Goal: Task Accomplishment & Management: Use online tool/utility

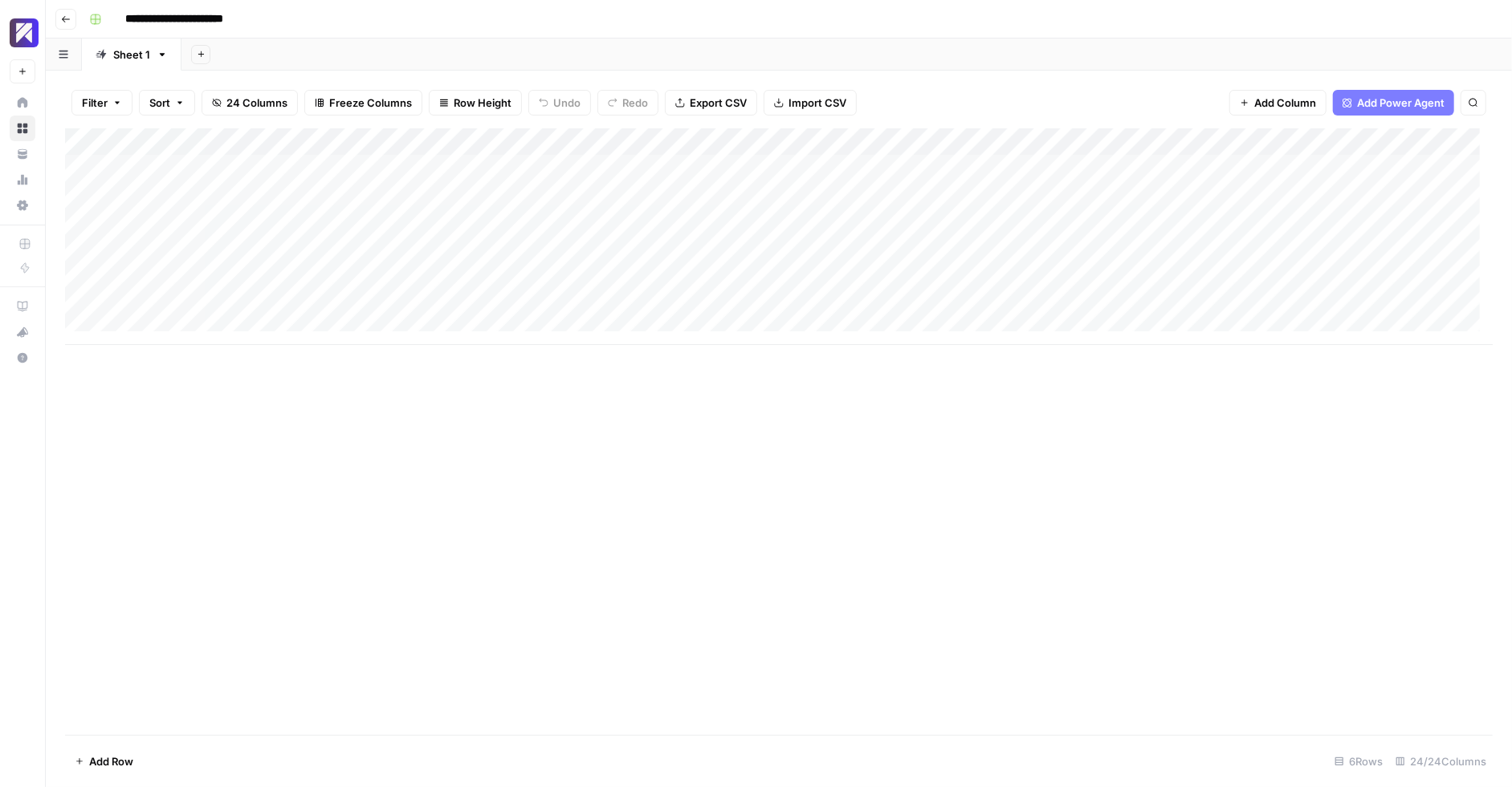
click at [456, 468] on div "Add Column" at bounding box center [779, 431] width 1428 height 606
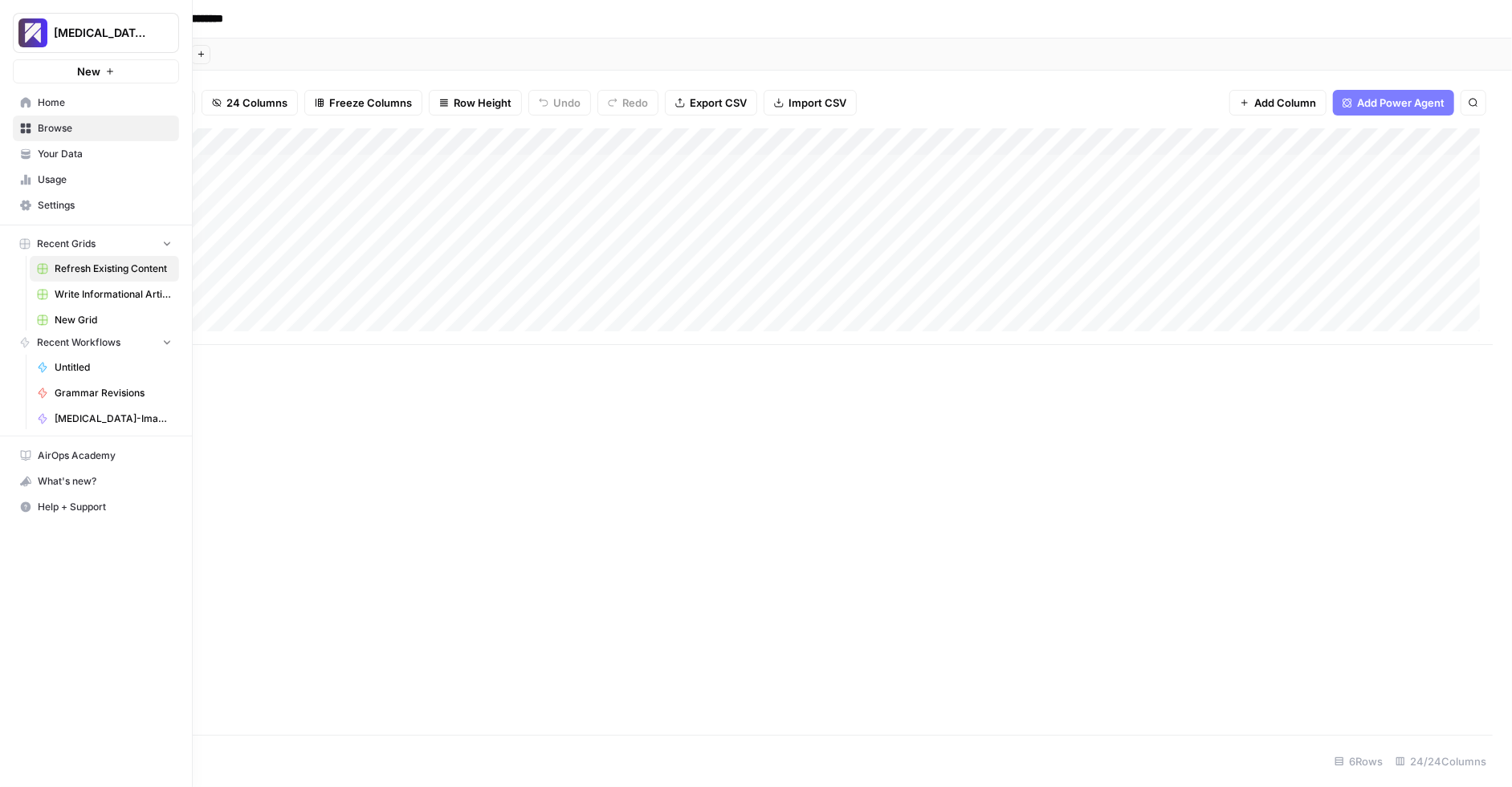
click at [25, 101] on icon at bounding box center [26, 102] width 10 height 10
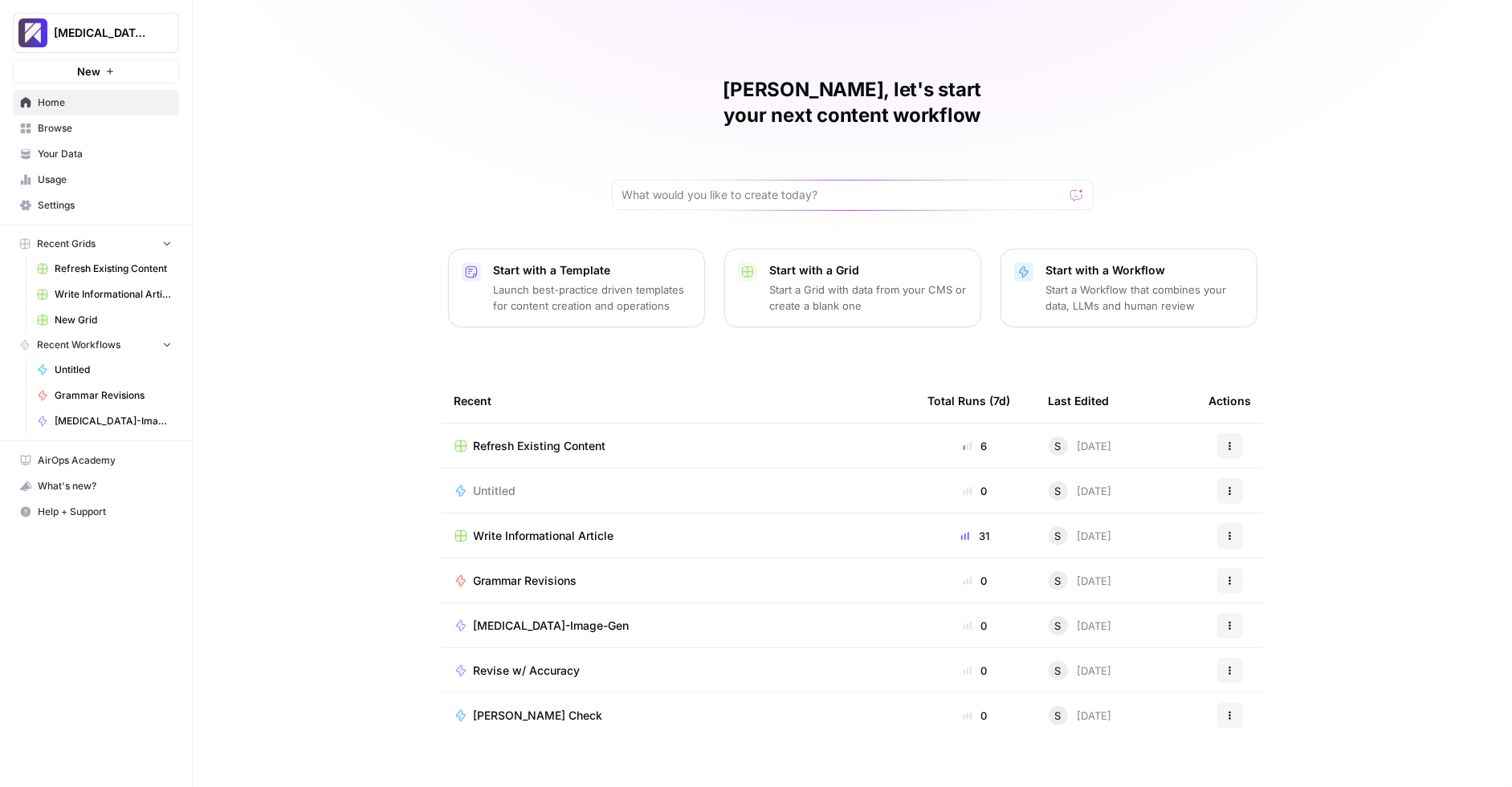
click at [106, 135] on link "Browse" at bounding box center [96, 128] width 166 height 26
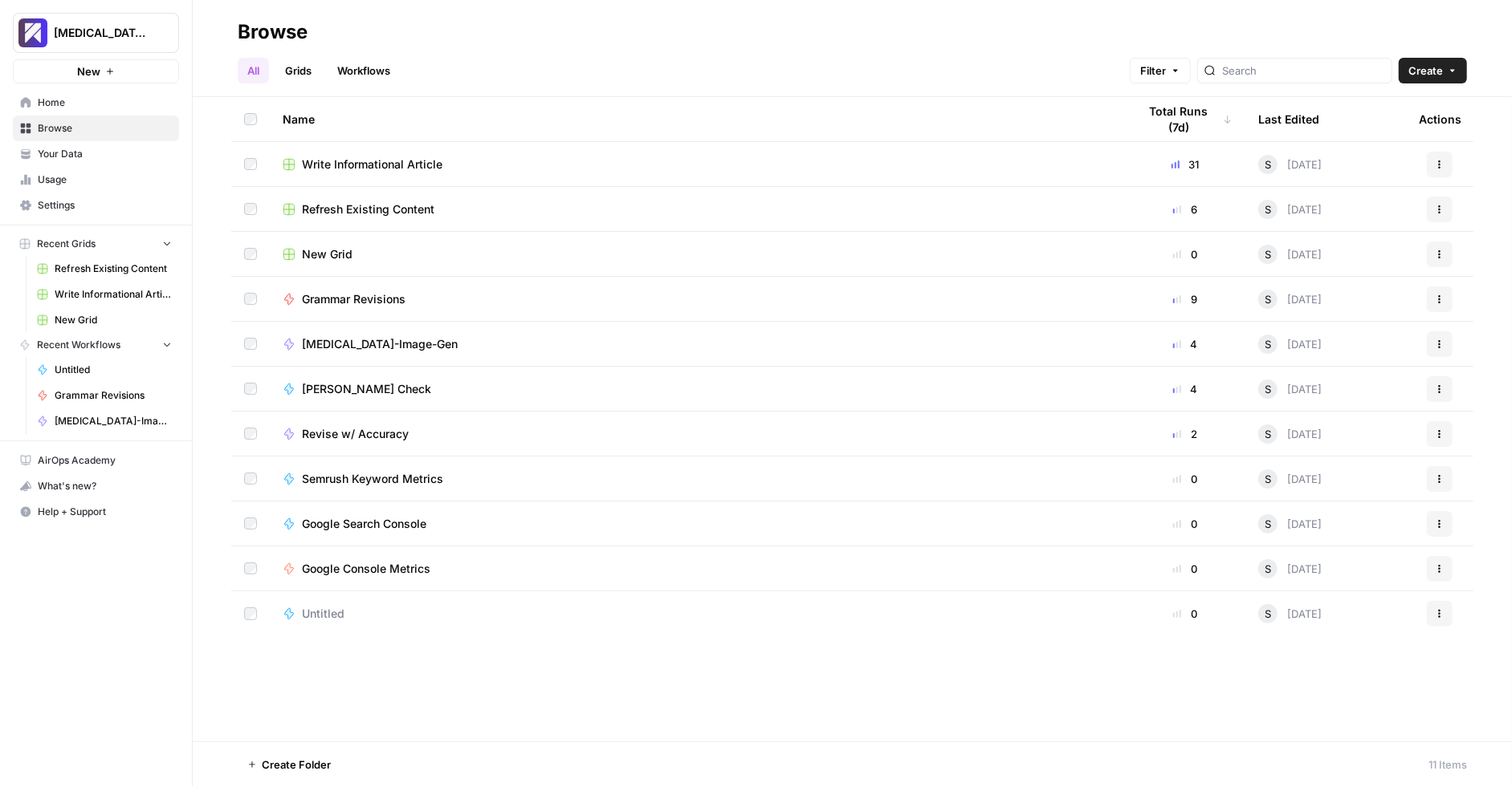
click at [117, 264] on span "Refresh Existing Content" at bounding box center [113, 269] width 117 height 15
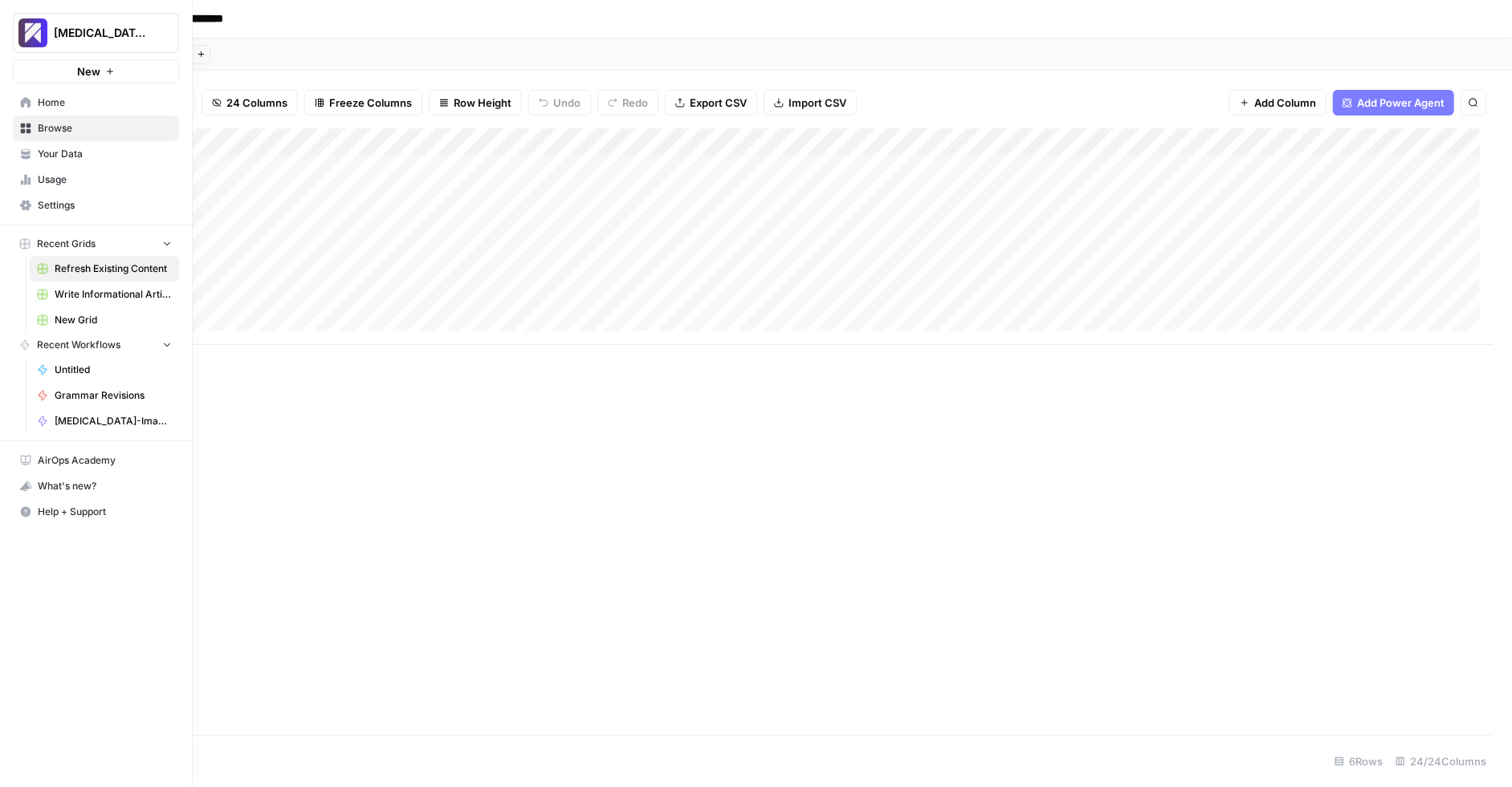
click at [103, 294] on span "Write Informational Article" at bounding box center [113, 294] width 117 height 15
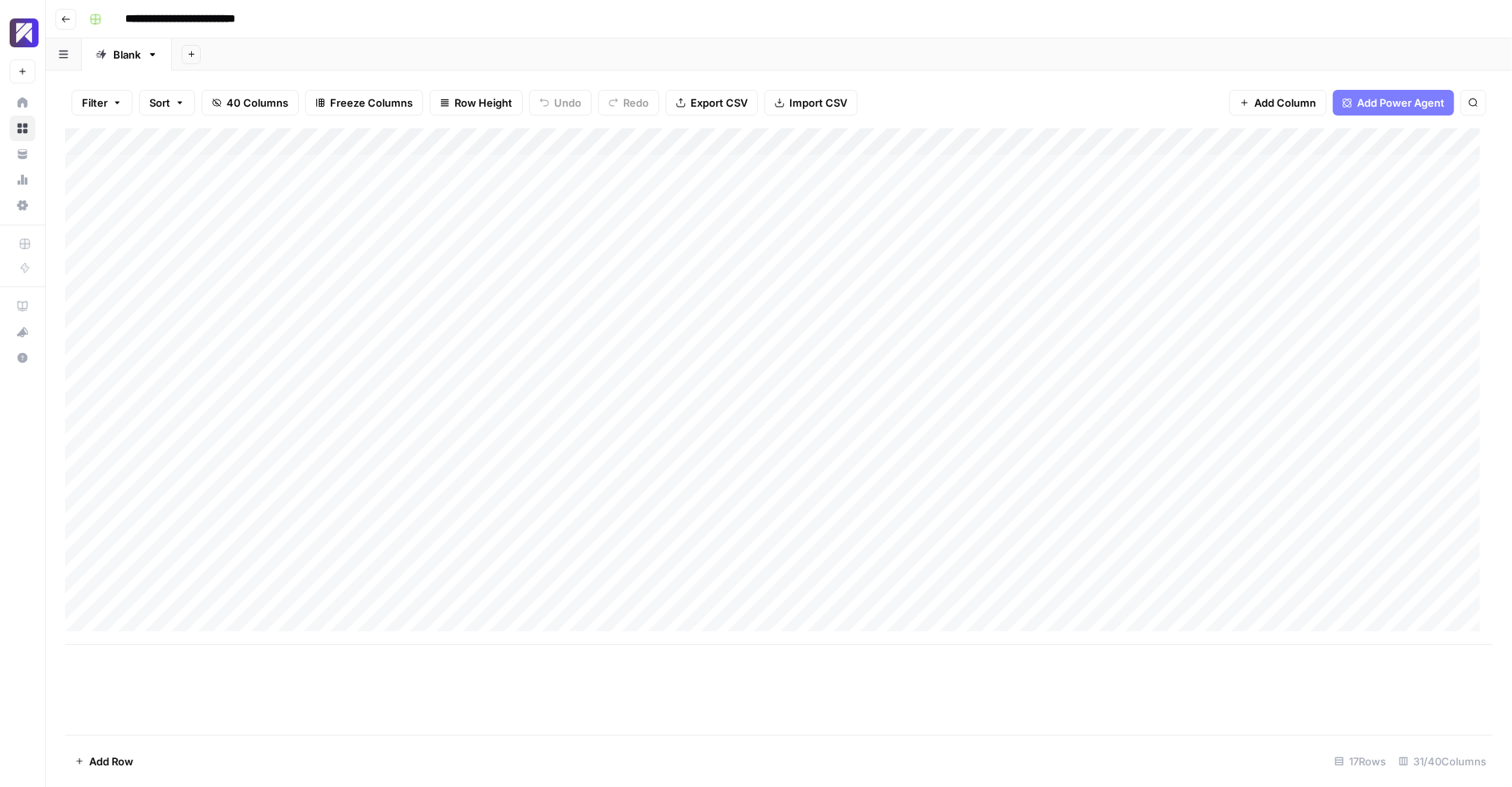
click at [467, 700] on div "Add Column" at bounding box center [779, 431] width 1428 height 606
